Goal: Task Accomplishment & Management: Manage account settings

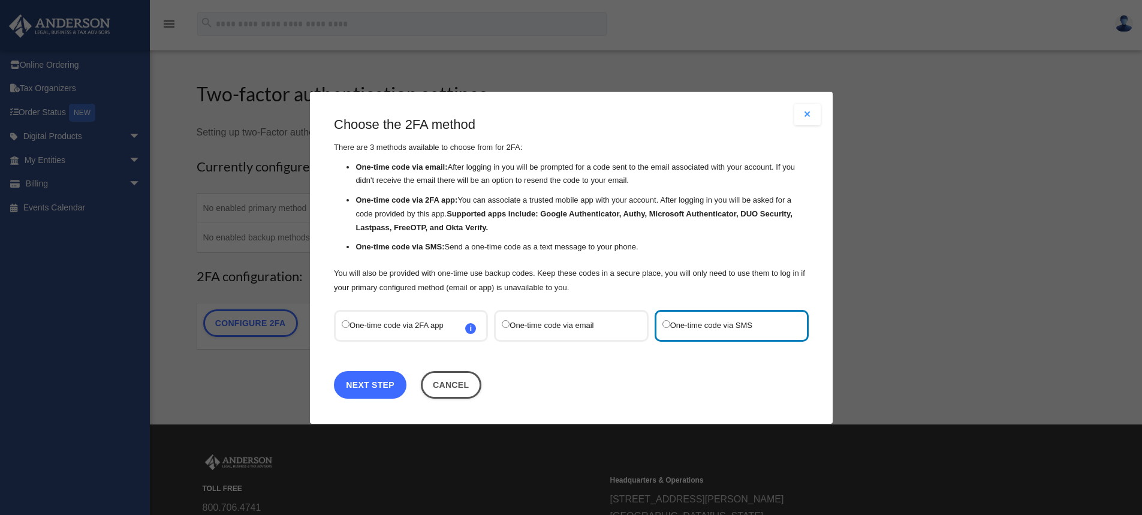
click at [389, 382] on link "Next Step" at bounding box center [370, 385] width 73 height 28
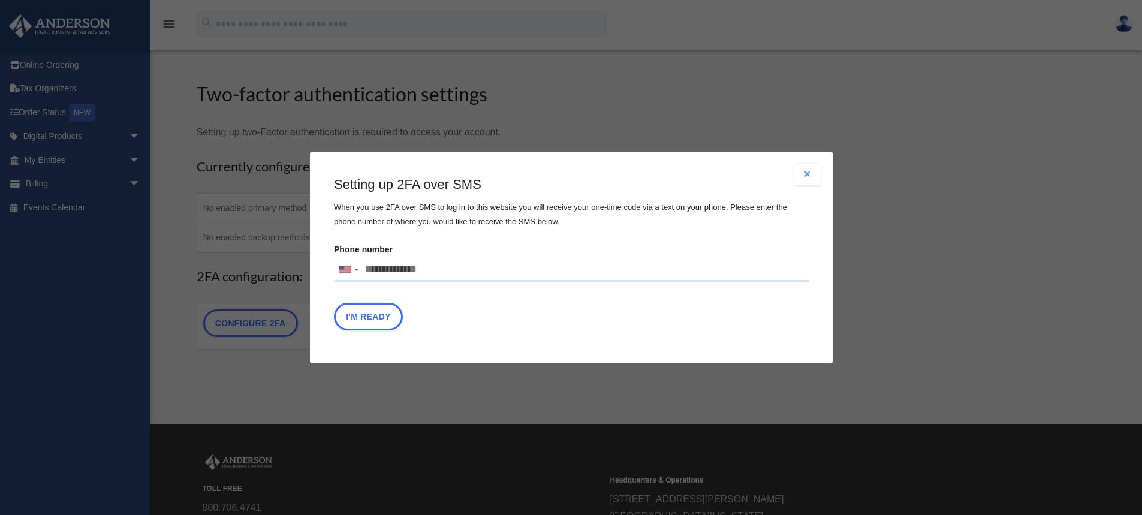
click at [448, 271] on input "Phone number [GEOGRAPHIC_DATA] +1 [GEOGRAPHIC_DATA] +44 [GEOGRAPHIC_DATA] (‫[GE…" at bounding box center [571, 270] width 475 height 24
type input "**********"
click at [372, 317] on button "I'm Ready" at bounding box center [368, 317] width 69 height 28
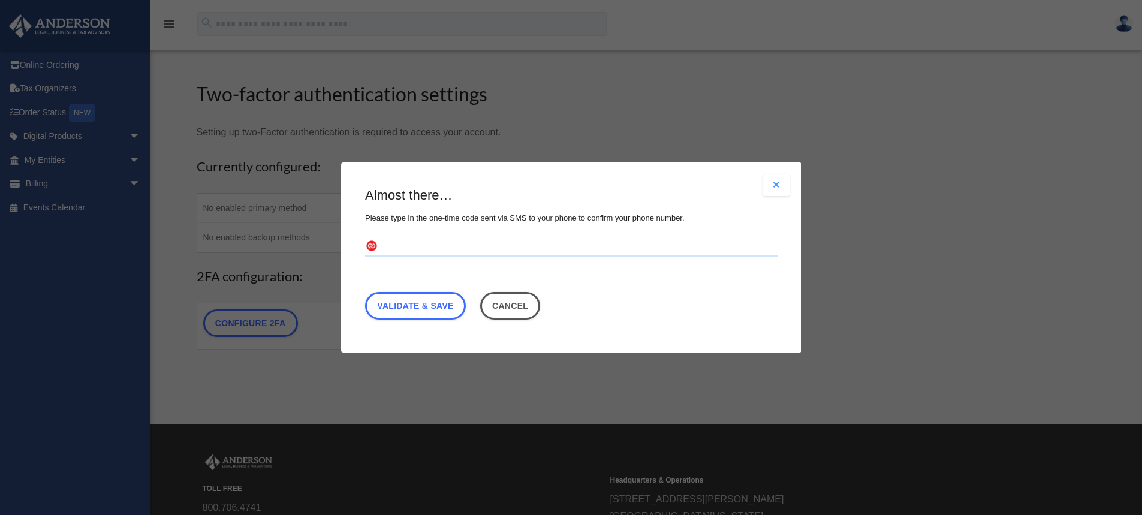
click at [412, 249] on input "text" at bounding box center [571, 246] width 413 height 19
type input "******"
click at [419, 306] on link "Validate & Save" at bounding box center [415, 306] width 101 height 28
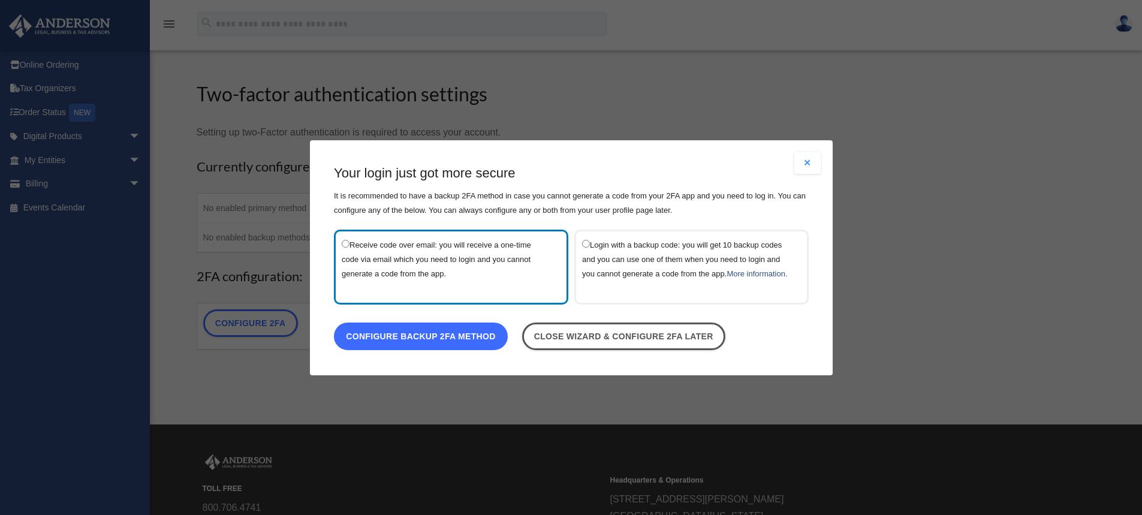
click at [411, 344] on link "Configure backup 2FA method" at bounding box center [421, 336] width 174 height 28
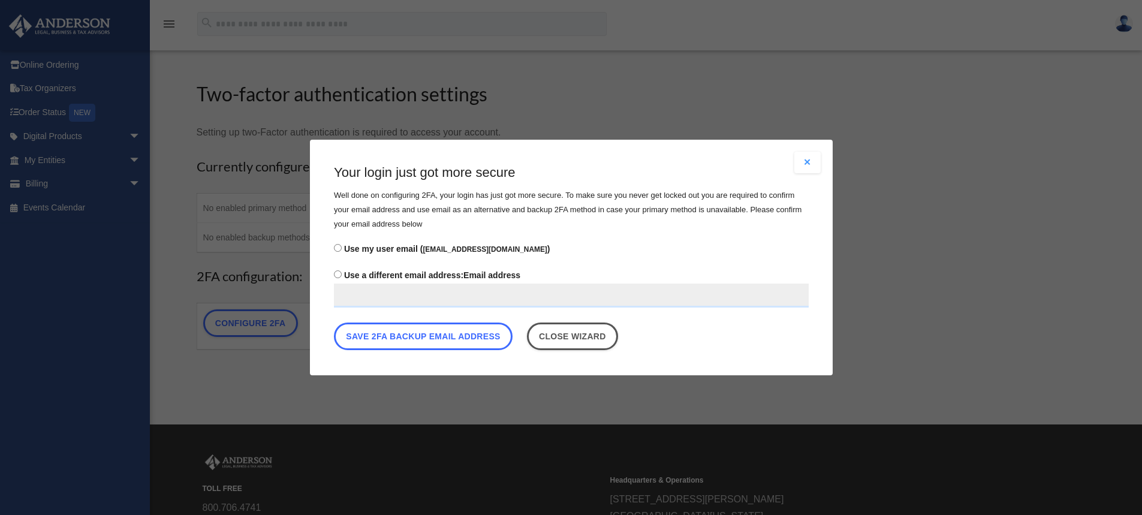
click at [411, 344] on button "Save 2FA backup email address" at bounding box center [423, 337] width 179 height 28
click at [428, 329] on button "Save 2FA backup email address" at bounding box center [423, 337] width 179 height 28
click at [420, 295] on input "Use a different email address: Email address" at bounding box center [571, 296] width 475 height 24
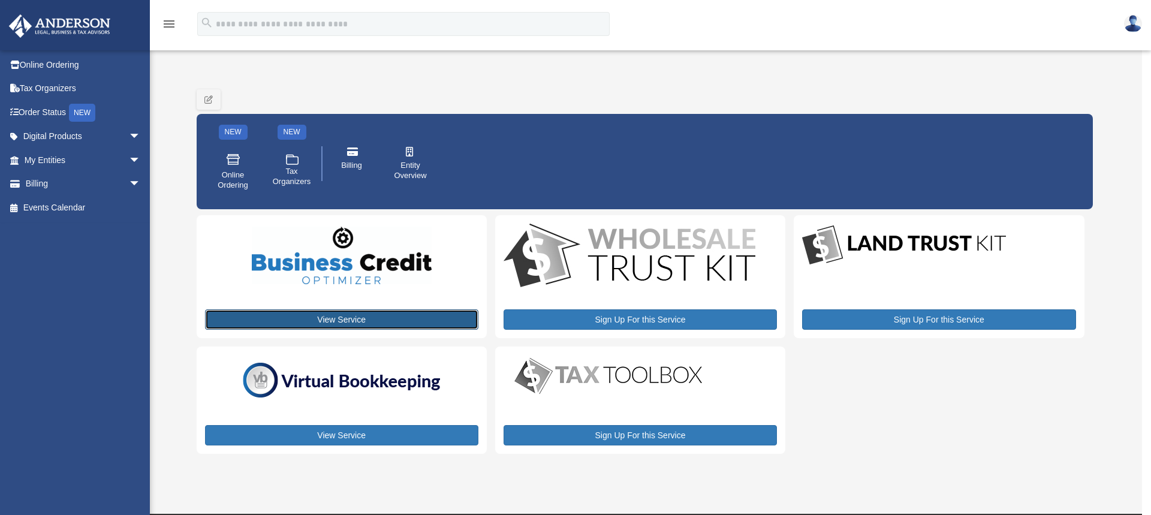
click at [339, 320] on link "View Service" at bounding box center [341, 319] width 273 height 20
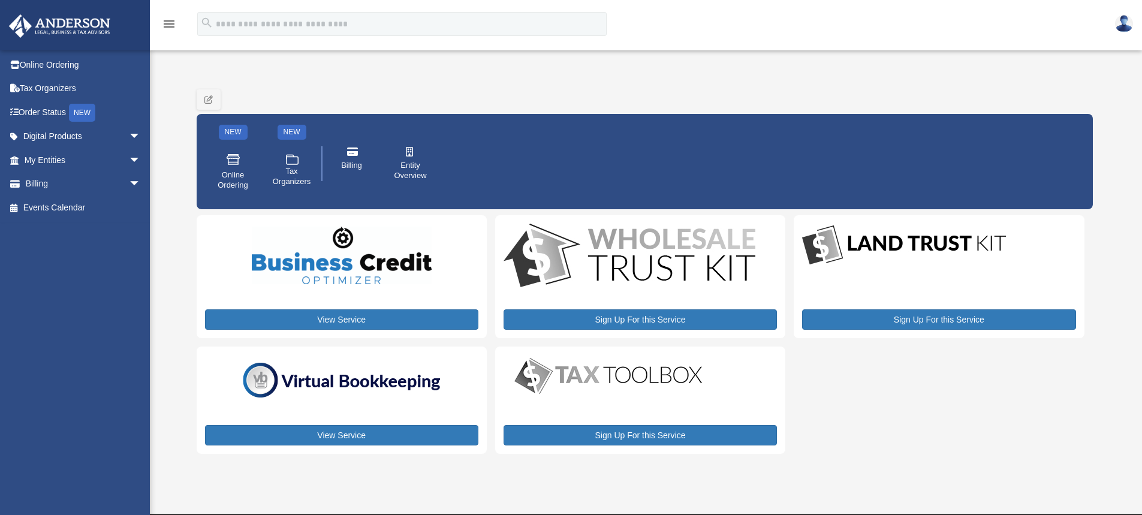
click at [320, 279] on img at bounding box center [342, 256] width 180 height 58
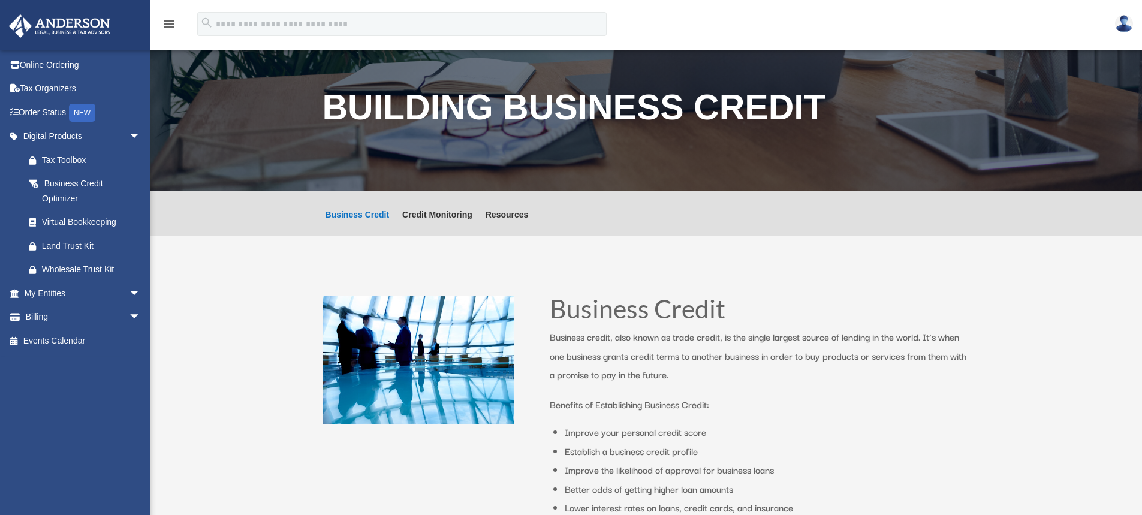
drag, startPoint x: 1078, startPoint y: 58, endPoint x: 1123, endPoint y: 91, distance: 56.3
click at [1123, 91] on div "Building Business Credit" at bounding box center [646, 111] width 993 height 161
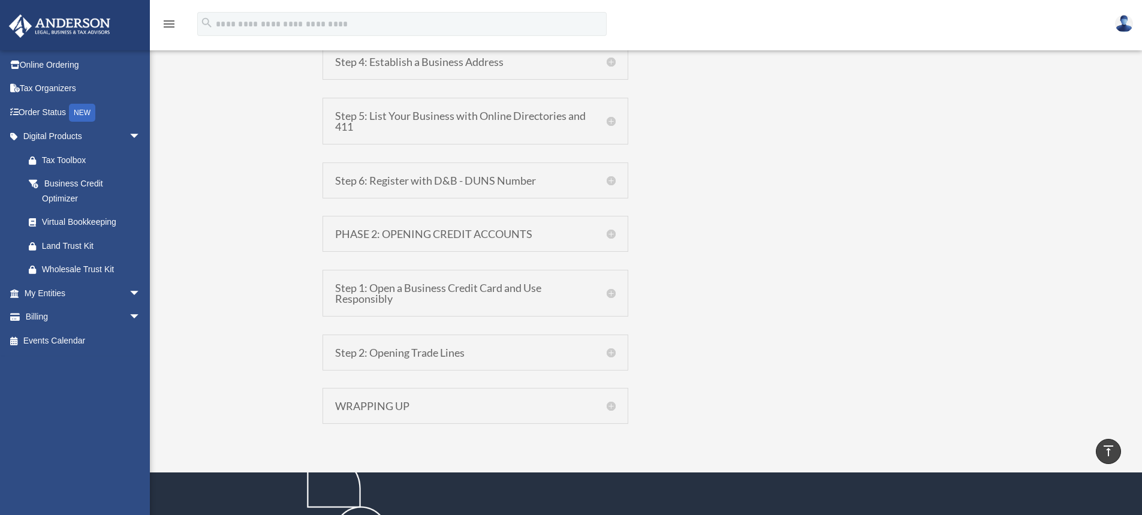
scroll to position [200, 0]
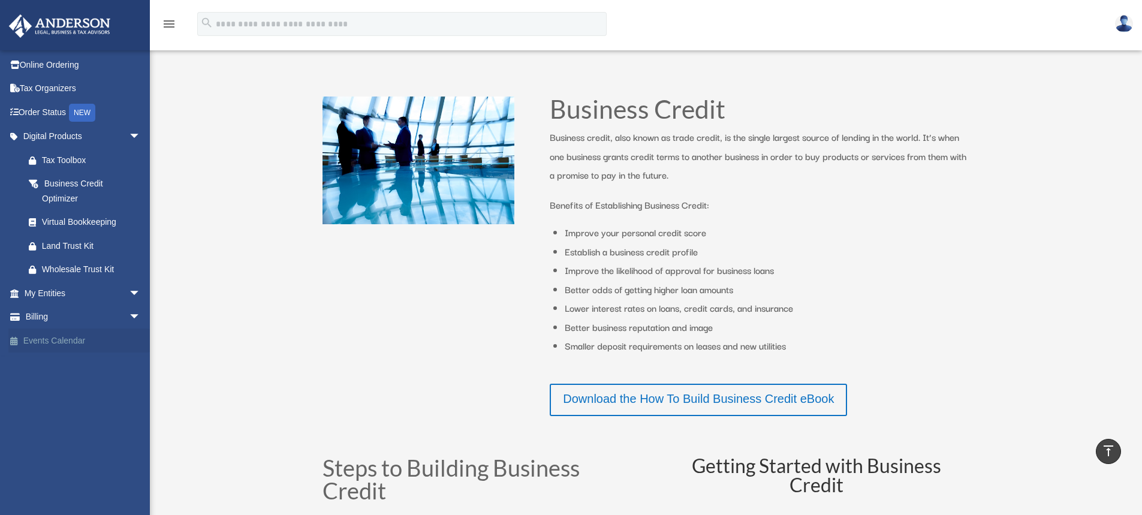
click at [59, 332] on link "Events Calendar" at bounding box center [83, 341] width 151 height 24
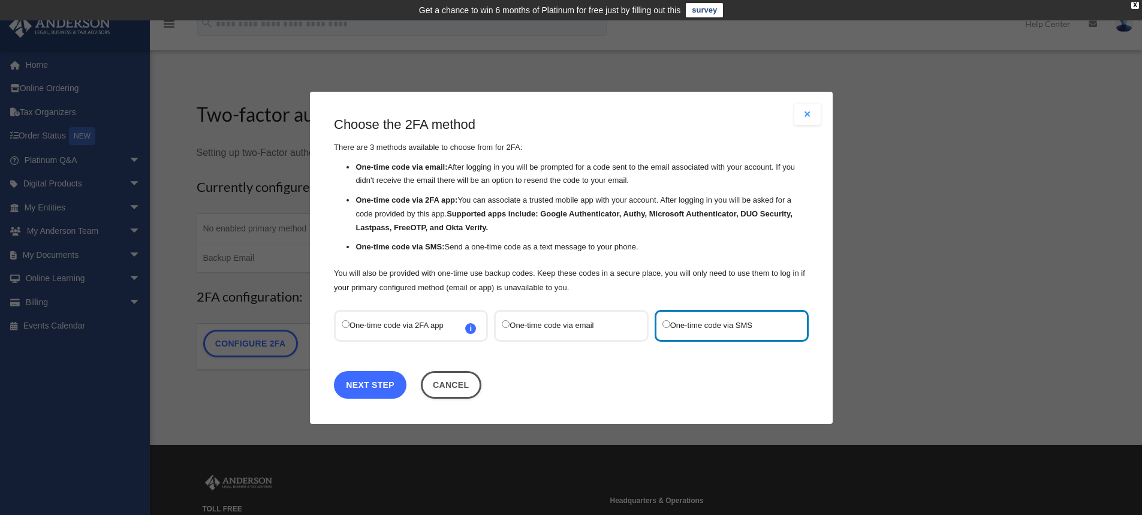
click at [389, 387] on link "Next Step" at bounding box center [370, 385] width 73 height 28
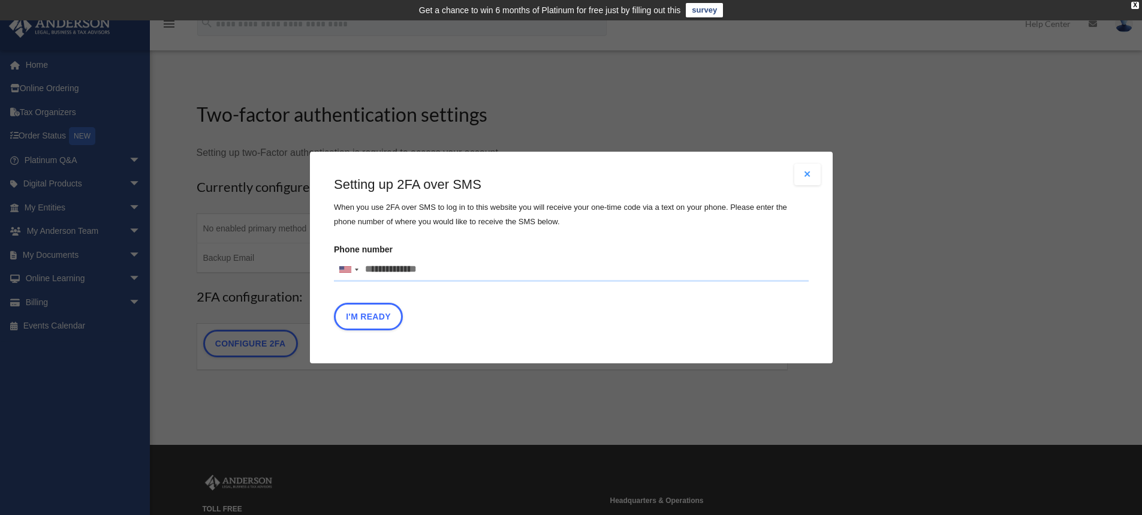
click at [455, 260] on input "Phone number [GEOGRAPHIC_DATA] +1 [GEOGRAPHIC_DATA] +44 [GEOGRAPHIC_DATA] (‫[GE…" at bounding box center [571, 270] width 475 height 24
type input "**********"
click at [372, 305] on button "I'm Ready" at bounding box center [368, 317] width 69 height 28
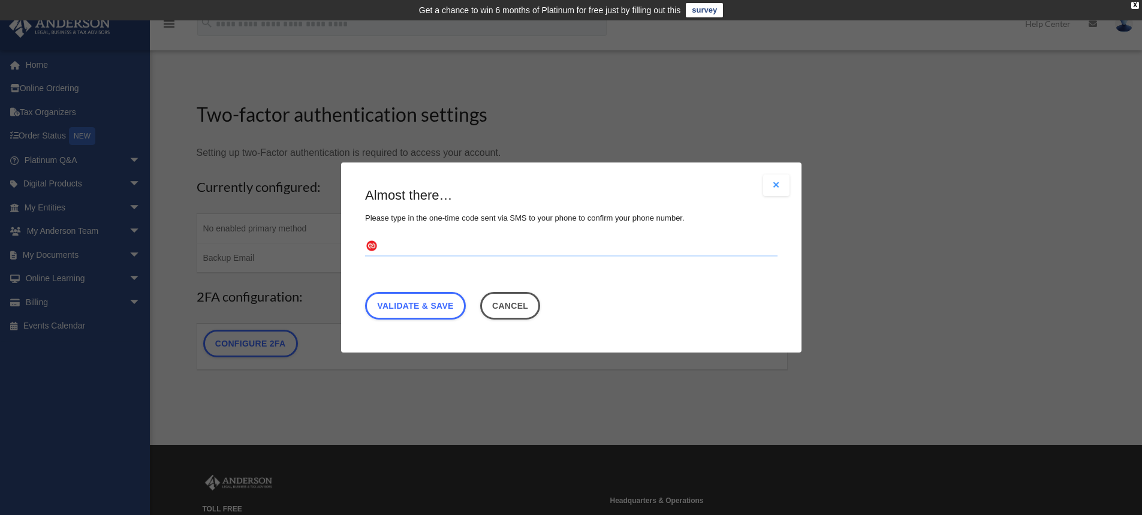
click at [398, 247] on input "text" at bounding box center [571, 246] width 413 height 19
type input "******"
click at [436, 301] on link "Validate & Save" at bounding box center [415, 306] width 101 height 28
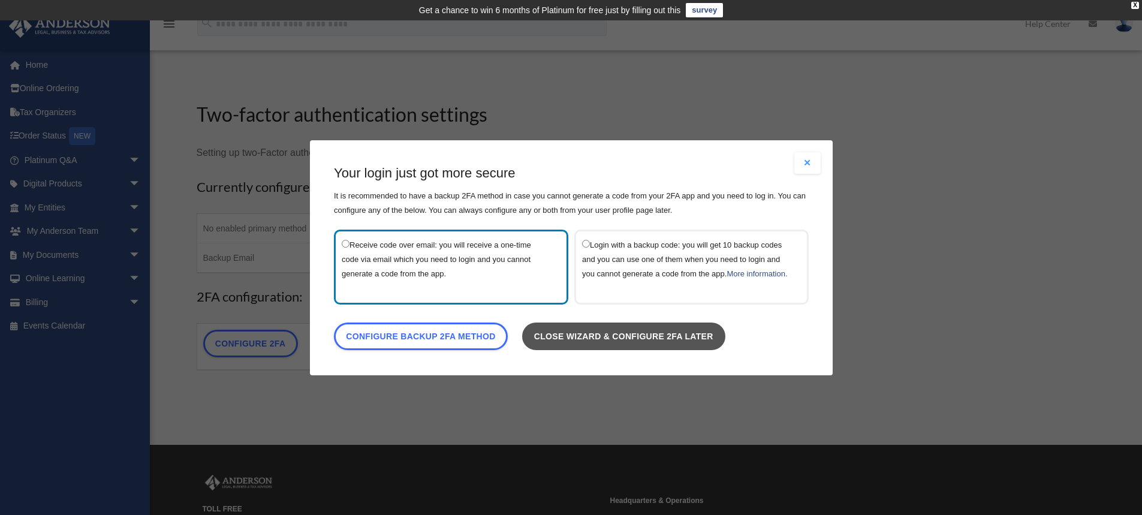
click at [594, 343] on link "Close wizard & configure 2FA later" at bounding box center [623, 336] width 203 height 28
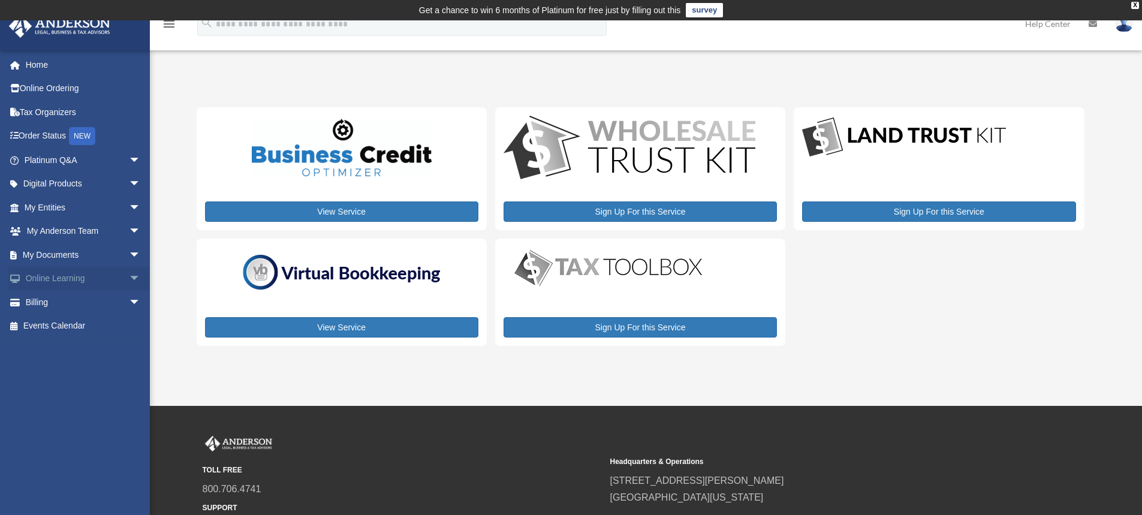
click at [67, 275] on link "Online Learning arrow_drop_down" at bounding box center [83, 279] width 151 height 24
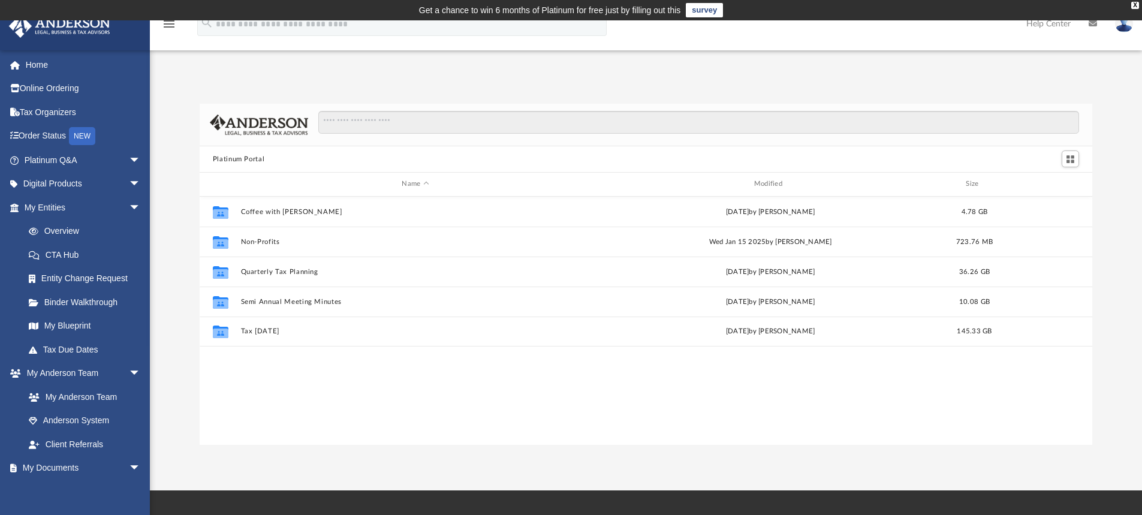
scroll to position [264, 884]
click at [129, 209] on span "arrow_drop_down" at bounding box center [141, 208] width 24 height 25
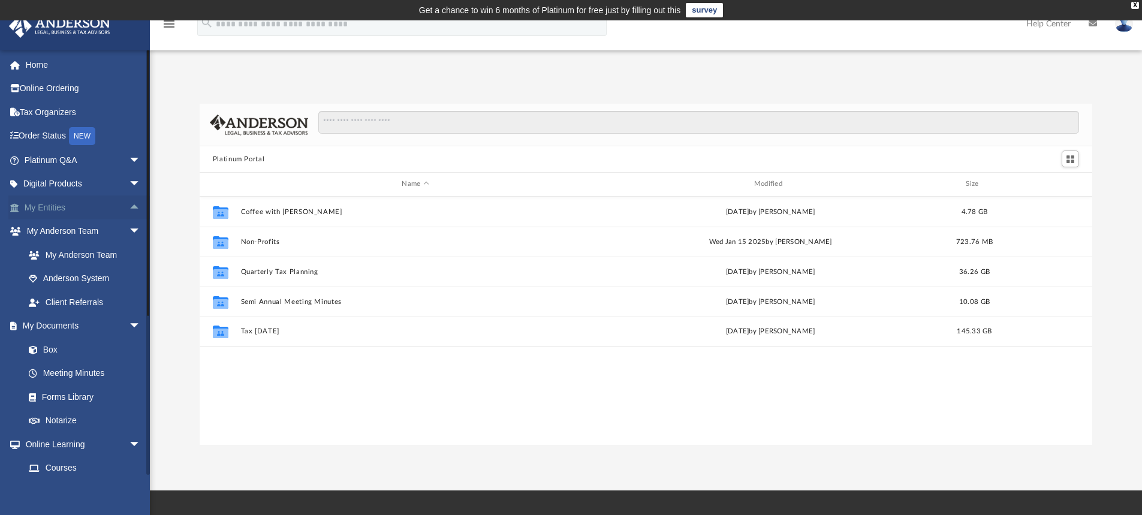
click at [129, 209] on span "arrow_drop_up" at bounding box center [141, 208] width 24 height 25
click at [129, 209] on span "arrow_drop_down" at bounding box center [141, 208] width 24 height 25
click at [130, 226] on span "arrow_drop_down" at bounding box center [141, 231] width 24 height 25
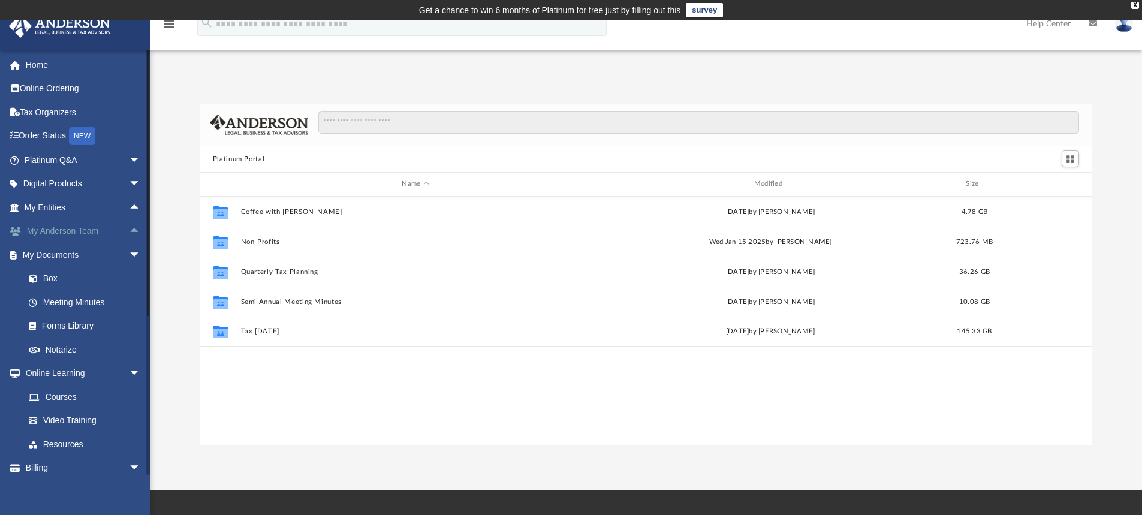
click at [129, 231] on span "arrow_drop_up" at bounding box center [141, 231] width 24 height 25
click at [101, 250] on link "My Anderson Team" at bounding box center [88, 255] width 142 height 24
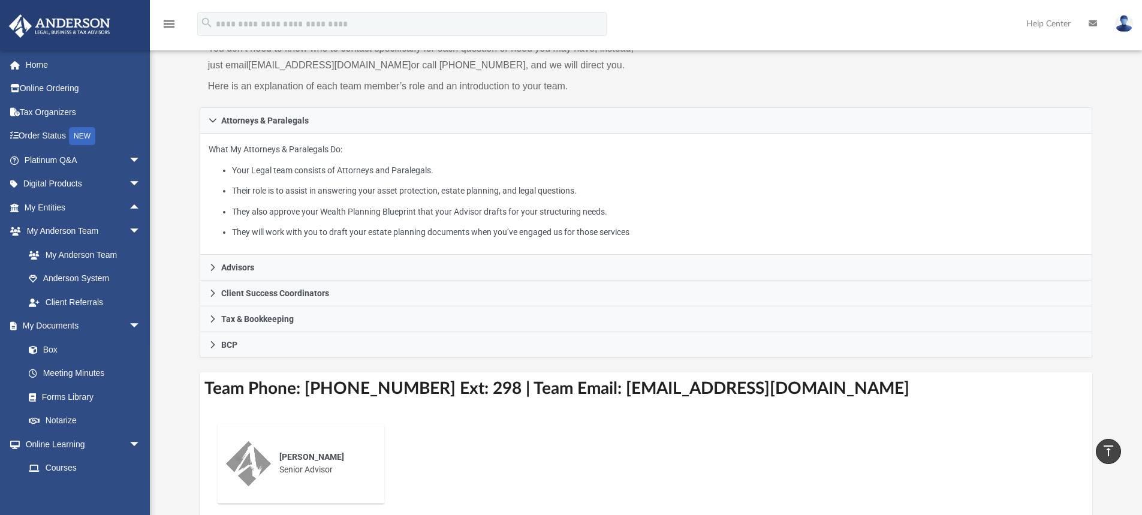
scroll to position [142, 0]
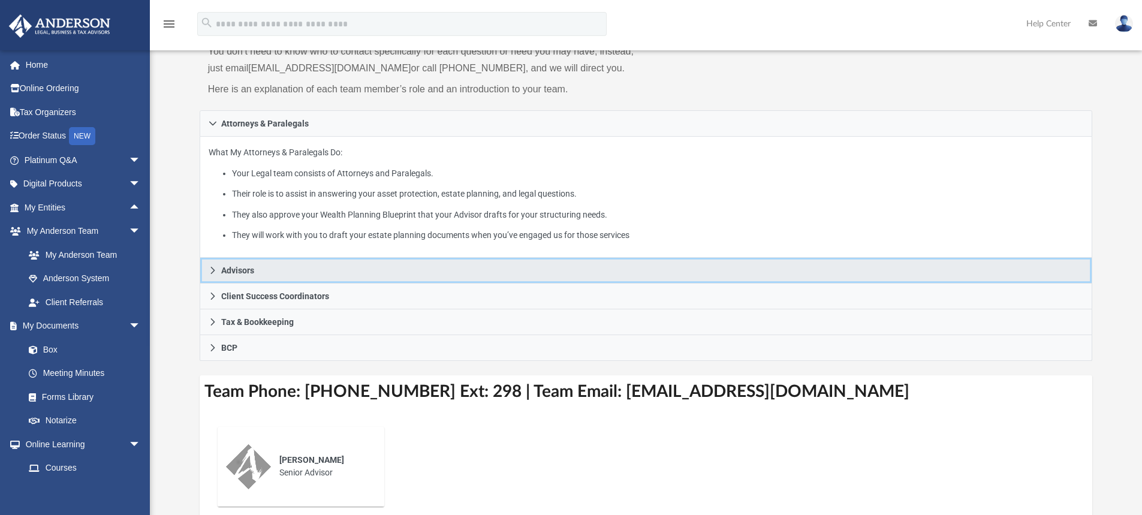
click at [258, 269] on link "Advisors" at bounding box center [647, 271] width 894 height 26
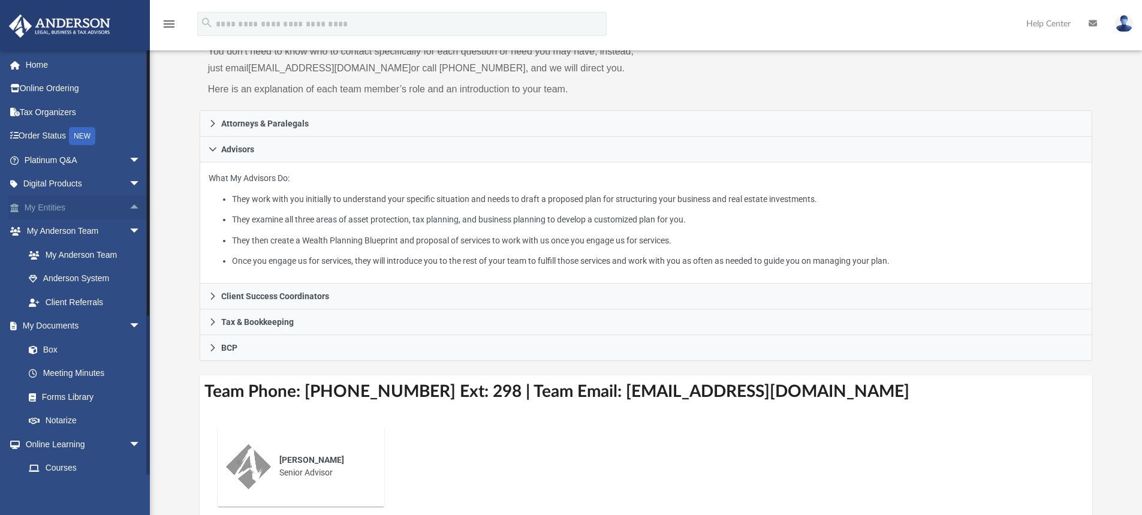
click at [129, 207] on span "arrow_drop_up" at bounding box center [141, 208] width 24 height 25
click at [68, 251] on link "CTA Hub" at bounding box center [88, 255] width 142 height 24
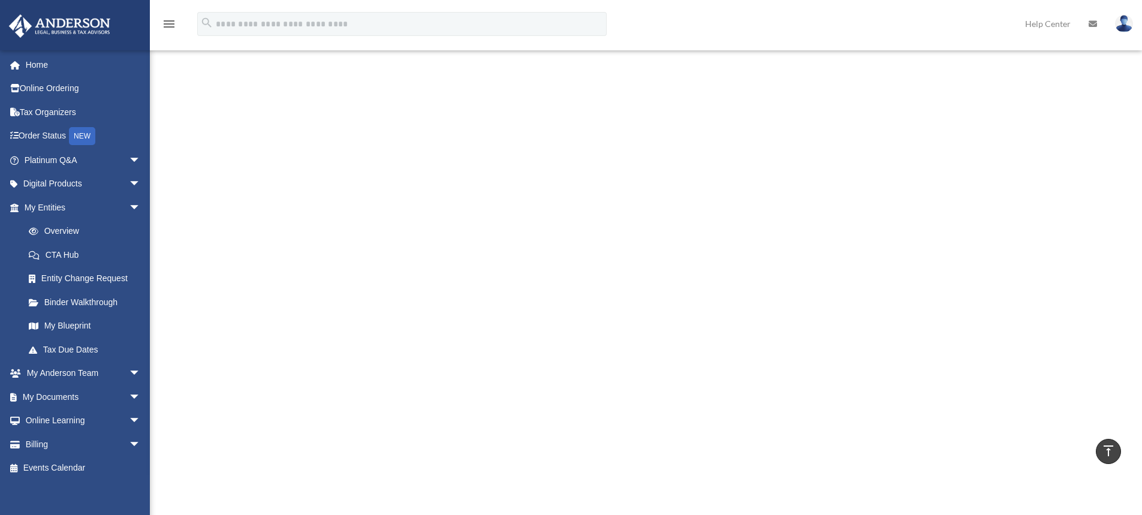
scroll to position [340, 0]
click at [71, 297] on link "Binder Walkthrough" at bounding box center [88, 302] width 142 height 24
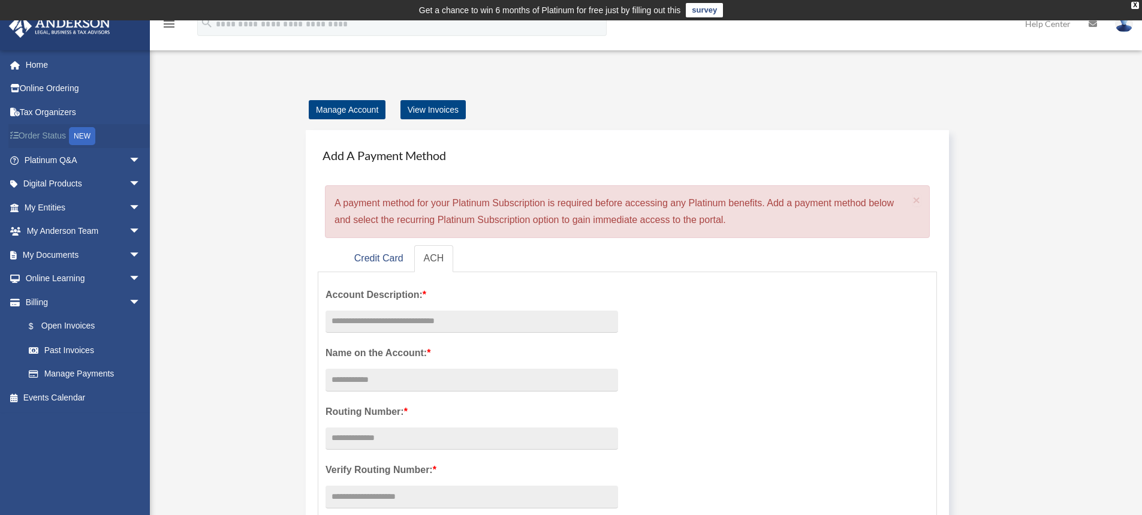
click at [57, 132] on link "Order Status NEW" at bounding box center [83, 136] width 151 height 25
